Goal: Transaction & Acquisition: Purchase product/service

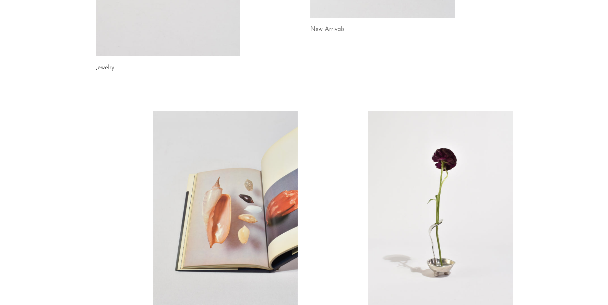
scroll to position [276, 0]
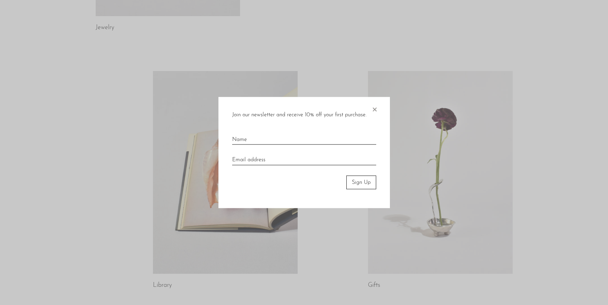
click at [373, 112] on span "×" at bounding box center [374, 108] width 7 height 22
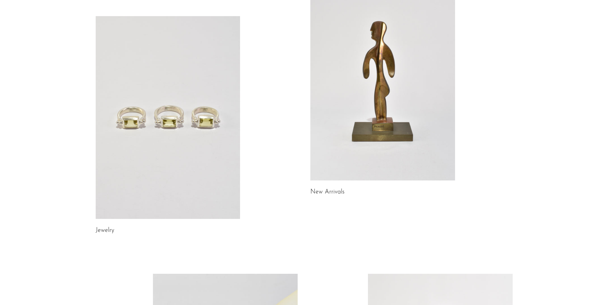
scroll to position [72, 0]
click at [361, 137] on link at bounding box center [382, 79] width 145 height 203
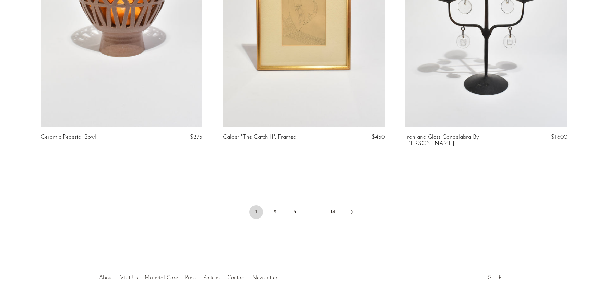
scroll to position [3002, 0]
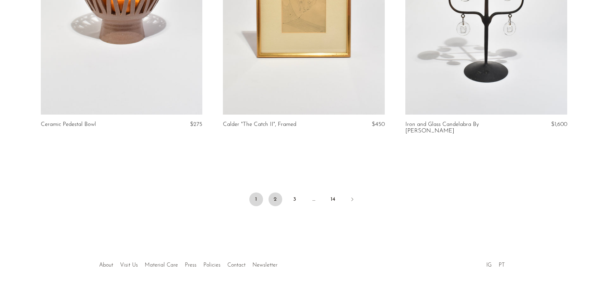
click at [278, 195] on link "2" at bounding box center [276, 199] width 14 height 14
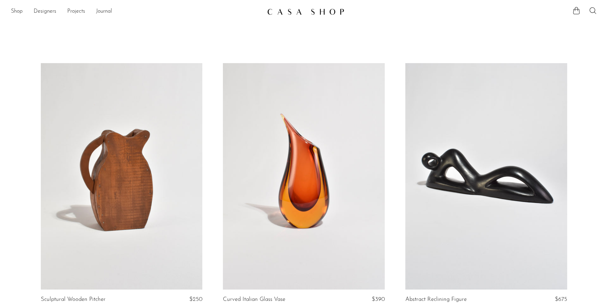
click at [592, 4] on section "Shop Featured New Arrivals Bestsellers Coming Soon Jewelry Jewelry All Earrings…" at bounding box center [304, 9] width 608 height 18
click at [592, 9] on icon at bounding box center [593, 11] width 8 height 8
type input "shell"
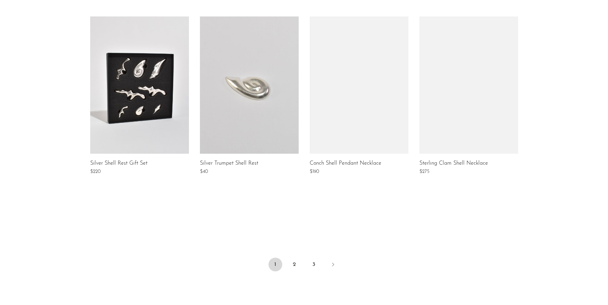
scroll to position [476, 0]
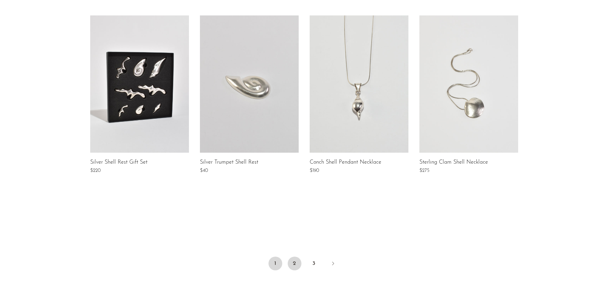
click at [296, 263] on link "2" at bounding box center [295, 264] width 14 height 14
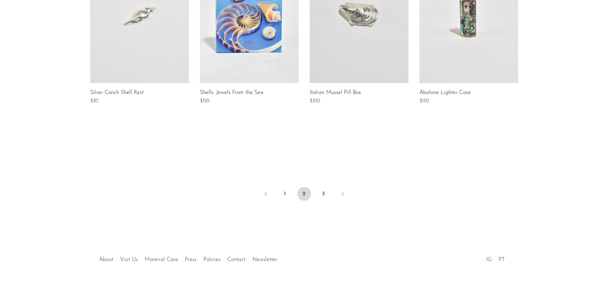
scroll to position [546, 0]
click at [321, 193] on link "3" at bounding box center [324, 194] width 14 height 14
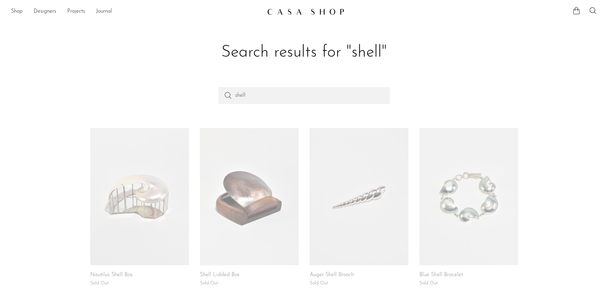
click at [265, 207] on link at bounding box center [249, 196] width 99 height 137
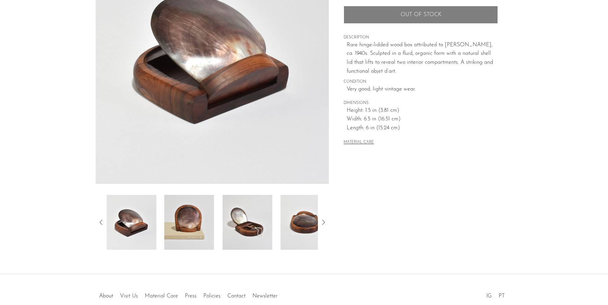
scroll to position [105, 0]
click at [255, 233] on img at bounding box center [248, 222] width 50 height 55
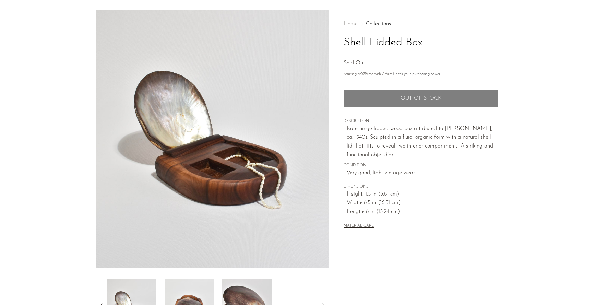
scroll to position [0, 0]
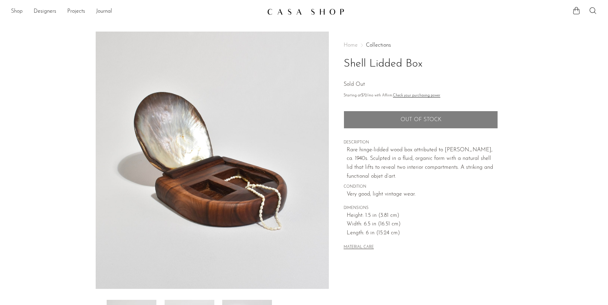
click at [21, 14] on link "Shop" at bounding box center [17, 11] width 12 height 9
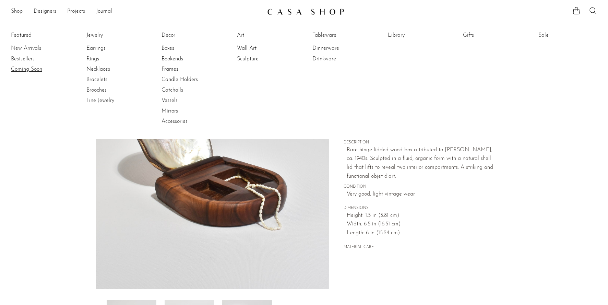
click at [32, 69] on link "Coming Soon" at bounding box center [36, 70] width 51 height 8
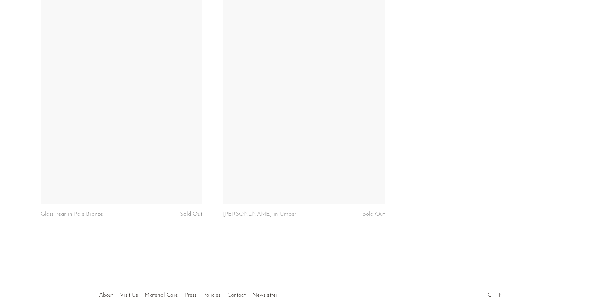
scroll to position [2398, 0]
